Goal: Task Accomplishment & Management: Manage account settings

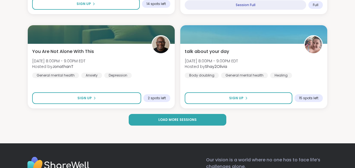
scroll to position [1665, 0]
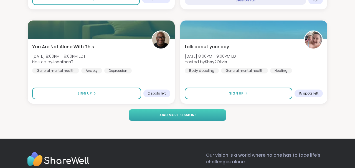
click at [182, 114] on span "Load more sessions" at bounding box center [177, 115] width 38 height 5
click at [203, 116] on button "Load more sessions" at bounding box center [178, 115] width 98 height 12
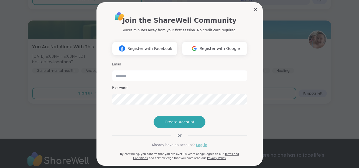
click at [196, 148] on link "Log in" at bounding box center [201, 145] width 11 height 5
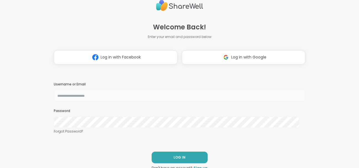
click at [75, 98] on input "text" at bounding box center [180, 95] width 252 height 11
type input "**********"
